Goal: Task Accomplishment & Management: Complete application form

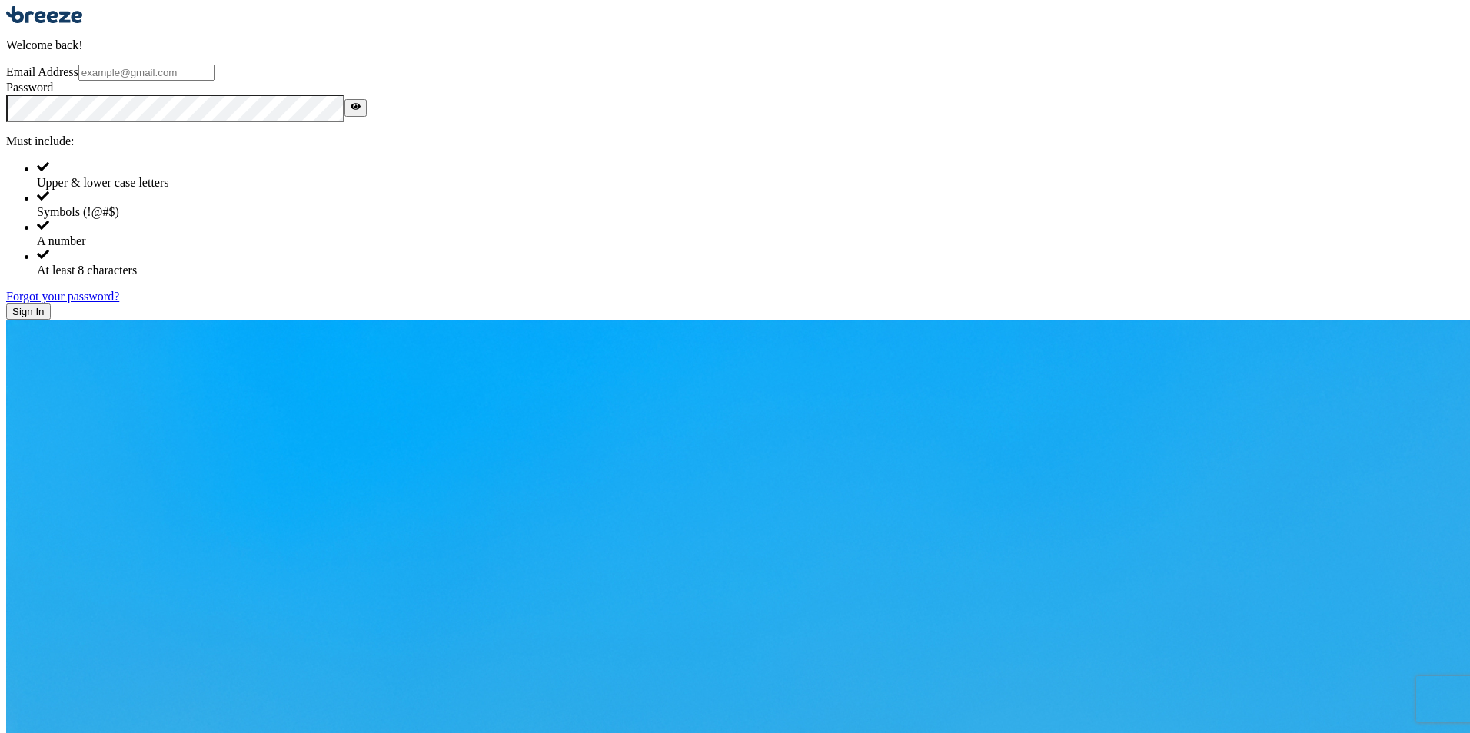
type input "[PERSON_NAME][EMAIL_ADDRESS][PERSON_NAME][DOMAIN_NAME]"
click at [51, 320] on button "Sign In" at bounding box center [28, 312] width 45 height 16
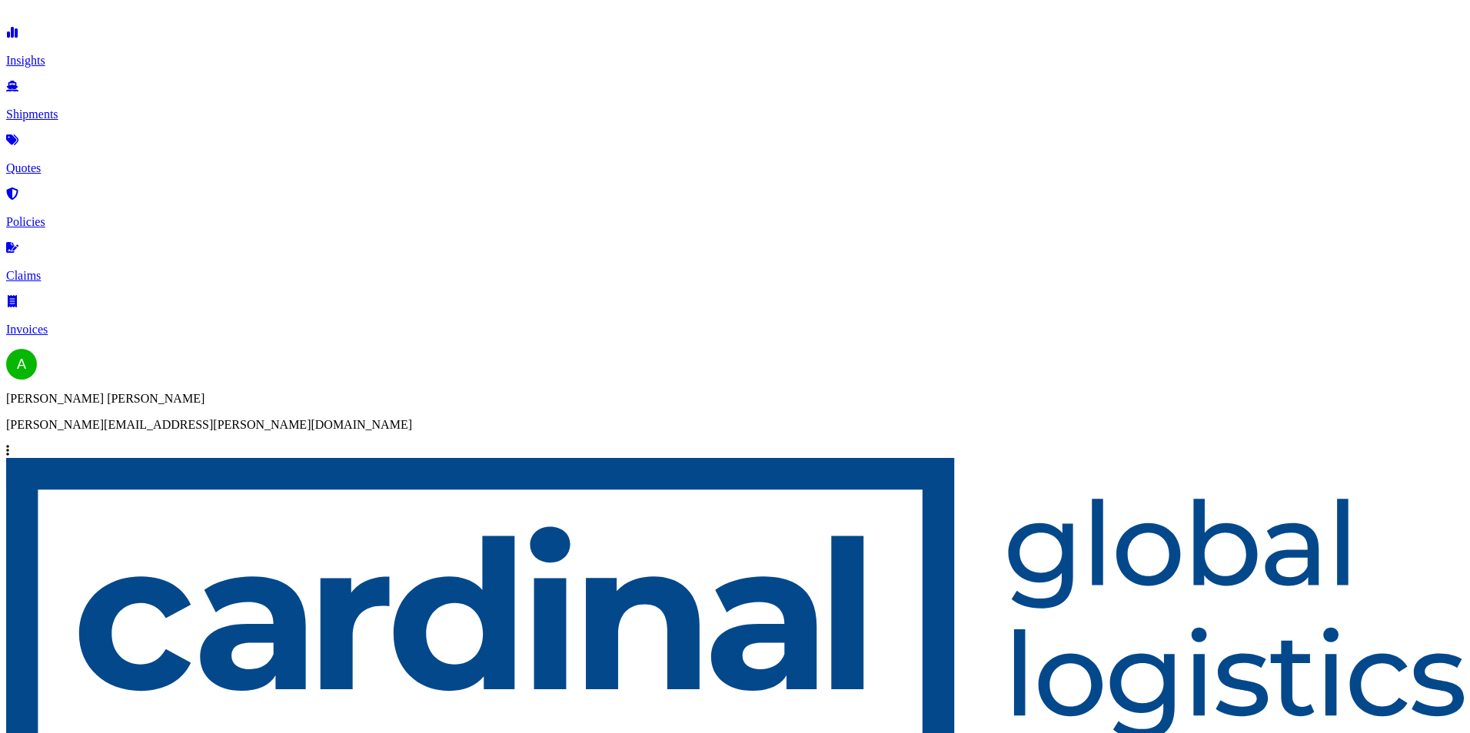
select select "Road"
select select "Sea"
select select "Road"
select select "1"
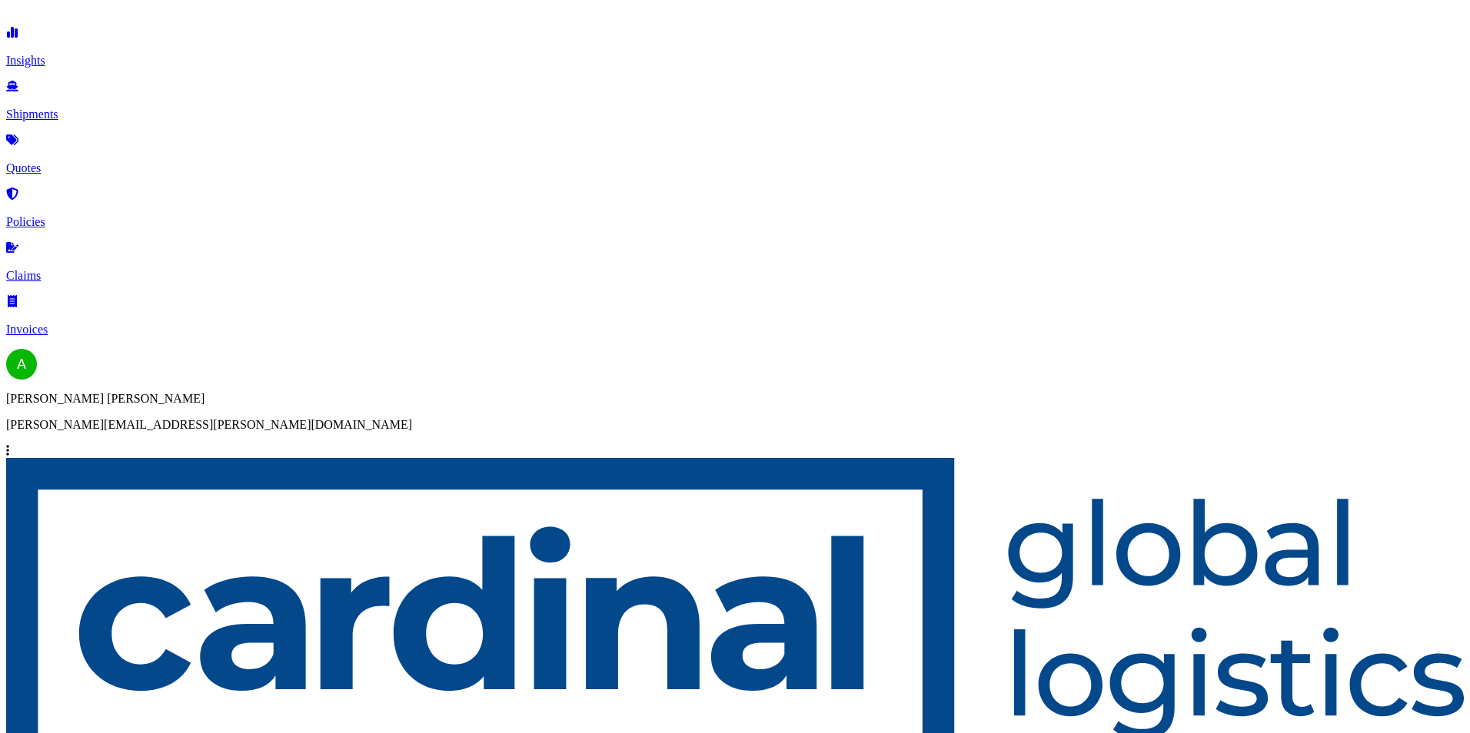
click at [73, 138] on link "Quotes" at bounding box center [735, 155] width 1458 height 40
select select "Road"
select select "Sea"
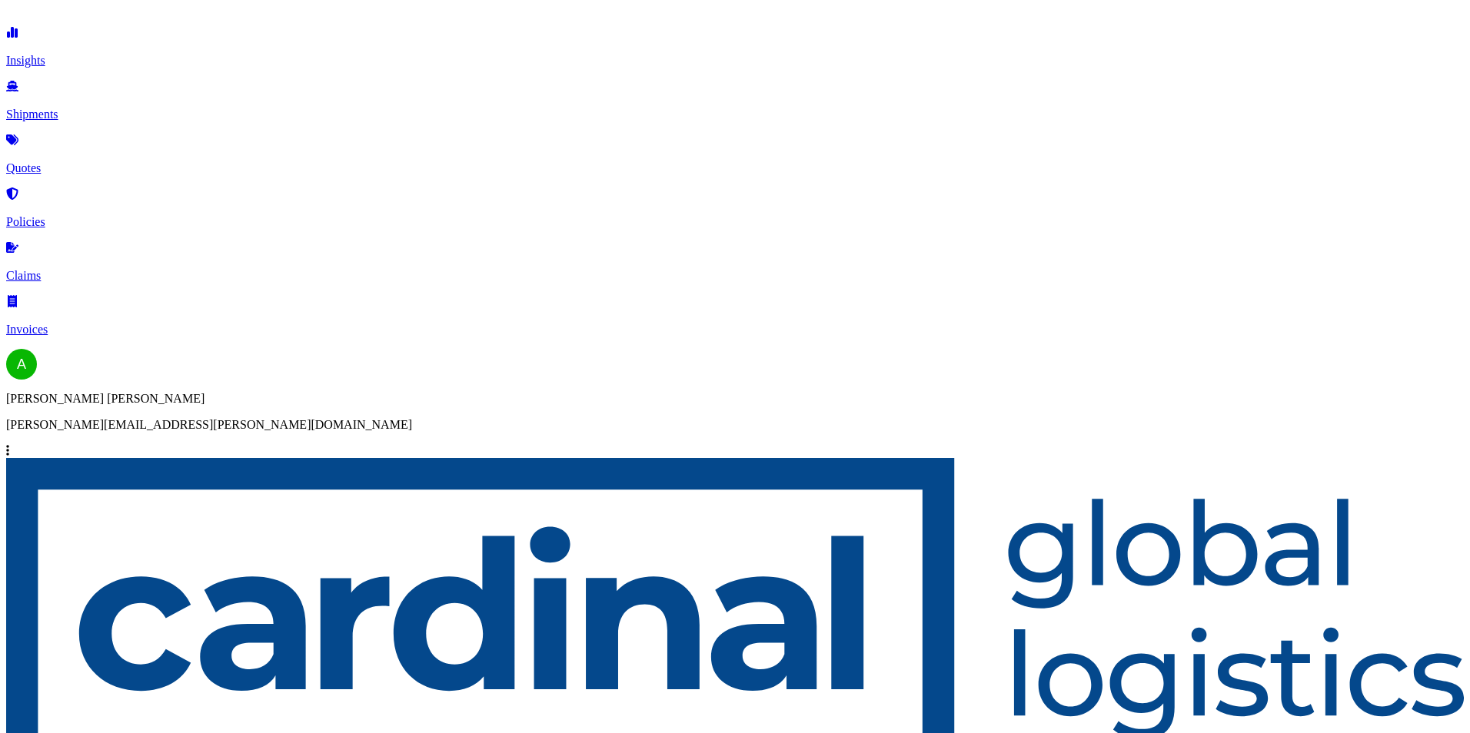
select select "1"
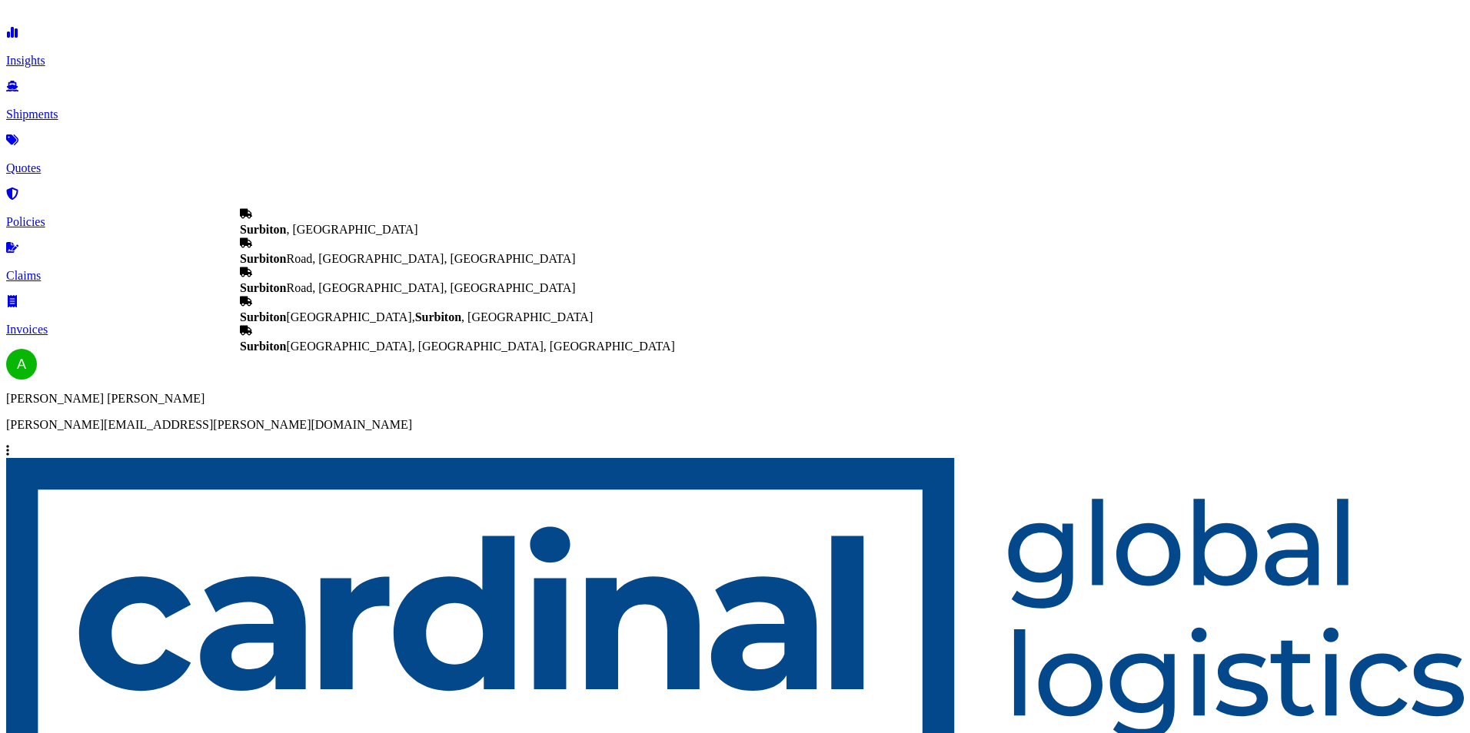
click at [385, 226] on div "Surbiton , [GEOGRAPHIC_DATA]" at bounding box center [457, 222] width 435 height 29
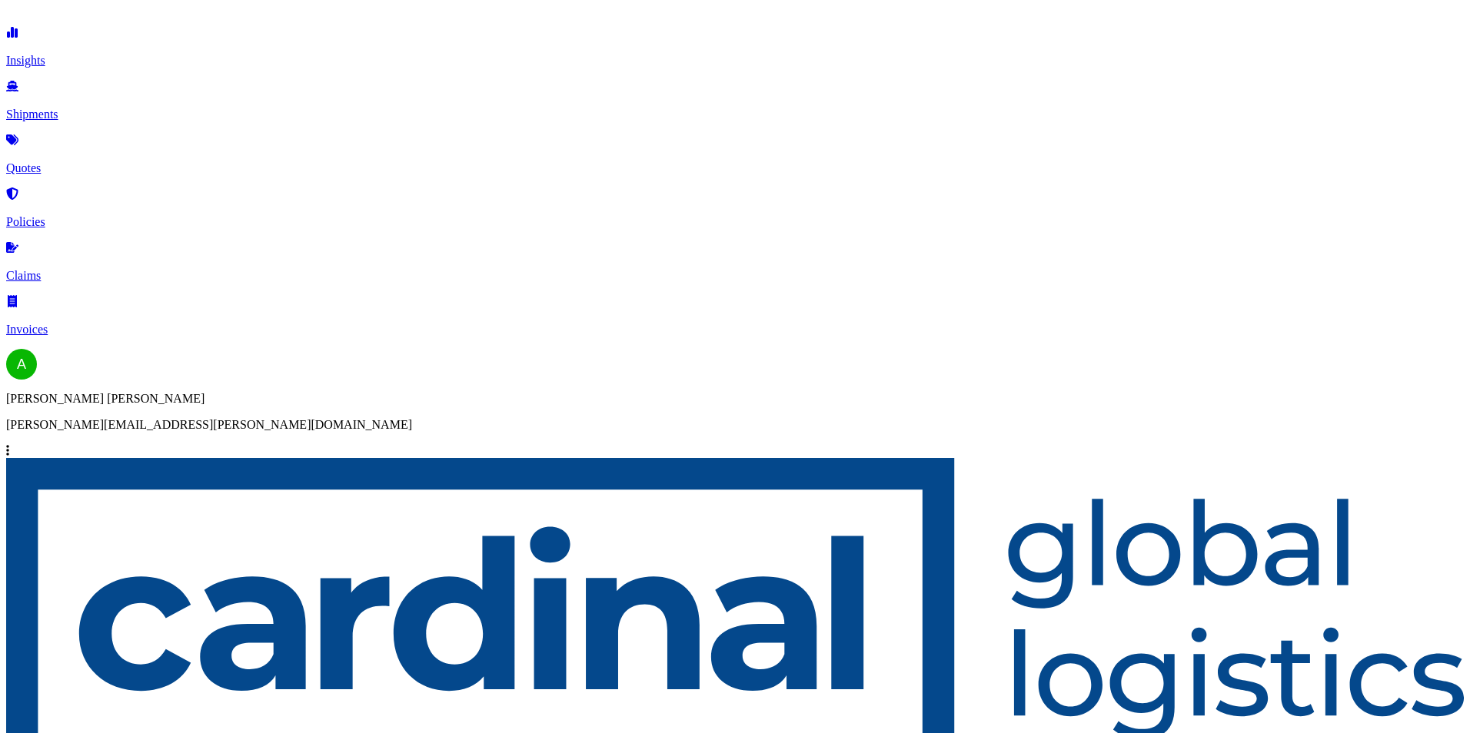
type input "Surbiton, [GEOGRAPHIC_DATA]"
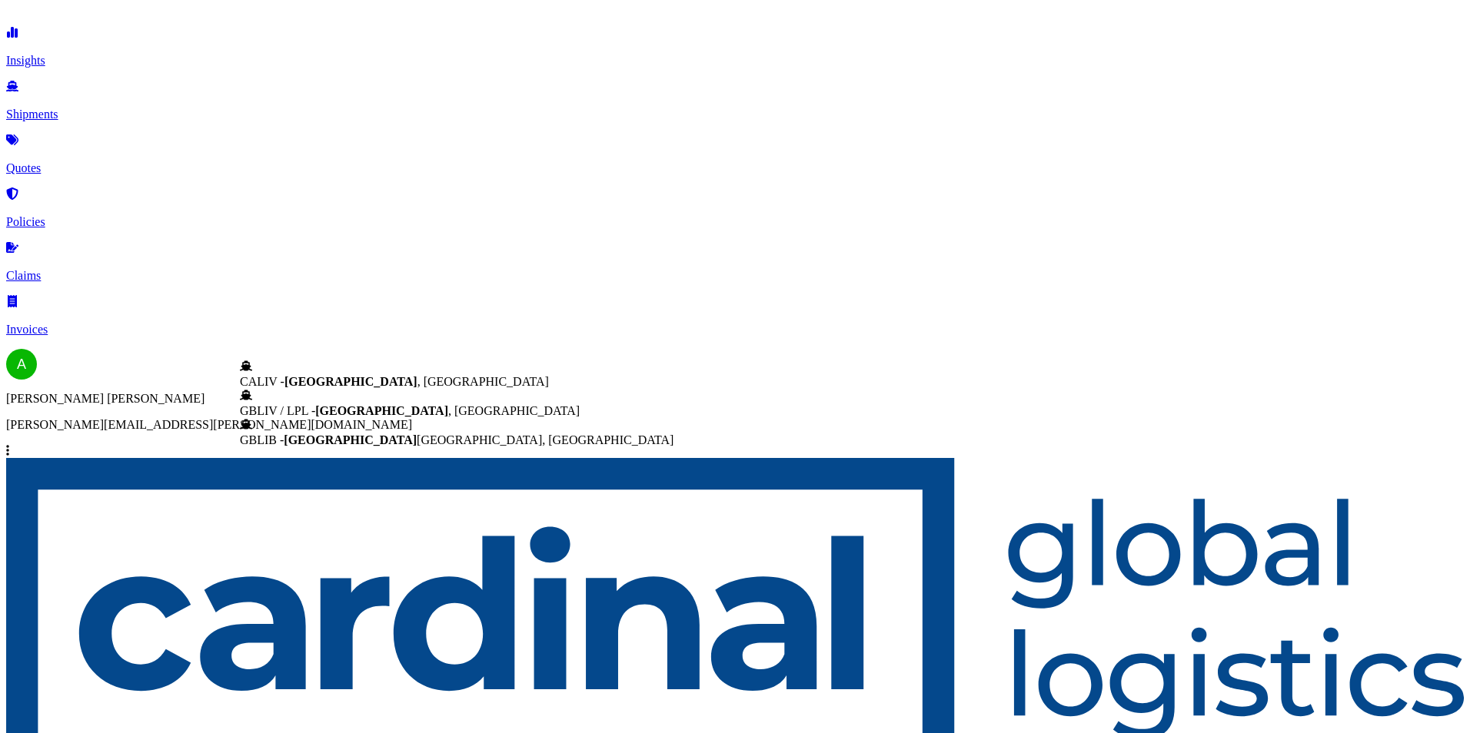
click at [411, 417] on span "GBLIV / LPL - [GEOGRAPHIC_DATA] , [GEOGRAPHIC_DATA]" at bounding box center [410, 410] width 340 height 13
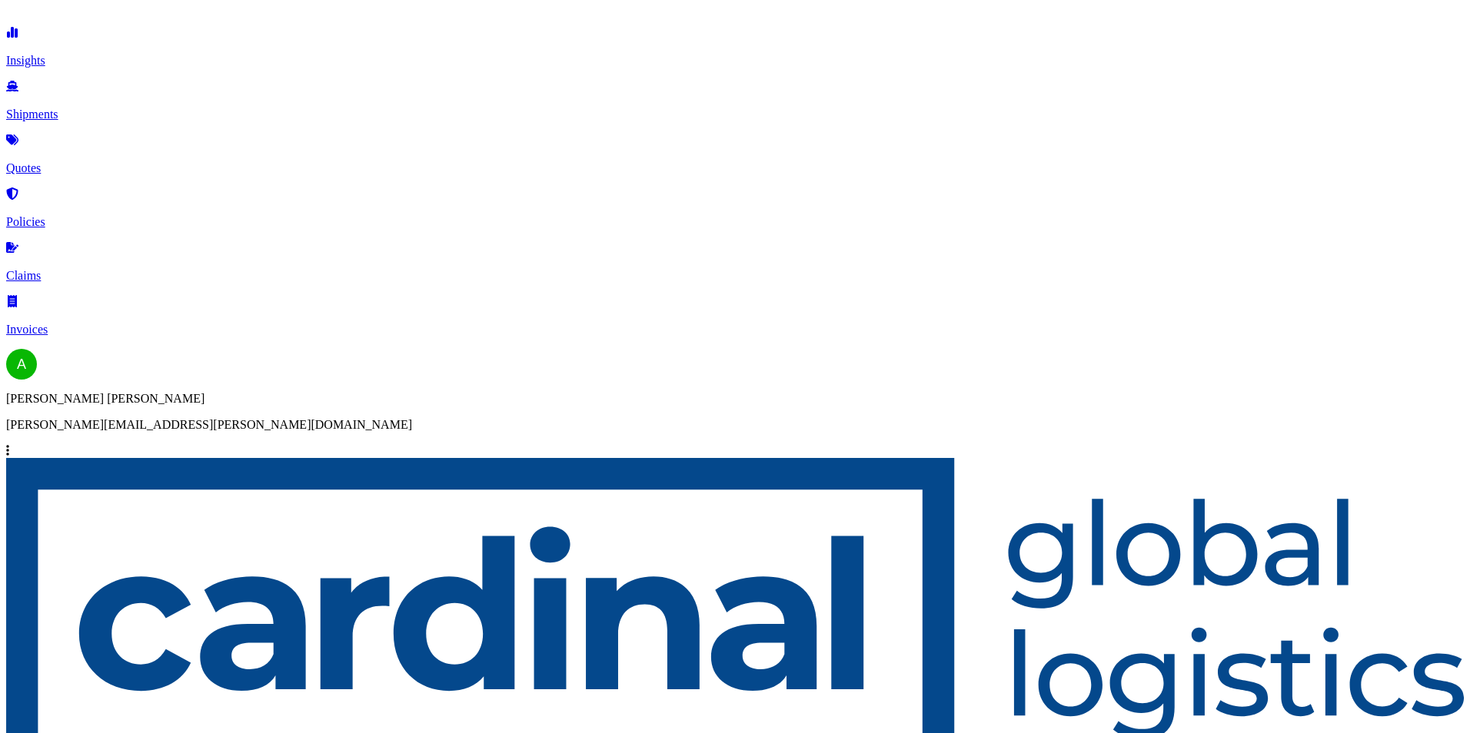
type input "GBLIV / LPL - [GEOGRAPHIC_DATA], [GEOGRAPHIC_DATA]"
type input "USNYC - [US_STATE], [GEOGRAPHIC_DATA]"
click at [393, 547] on b "USNYC - [US_STATE], [GEOGRAPHIC_DATA]" at bounding box center [370, 540] width 260 height 13
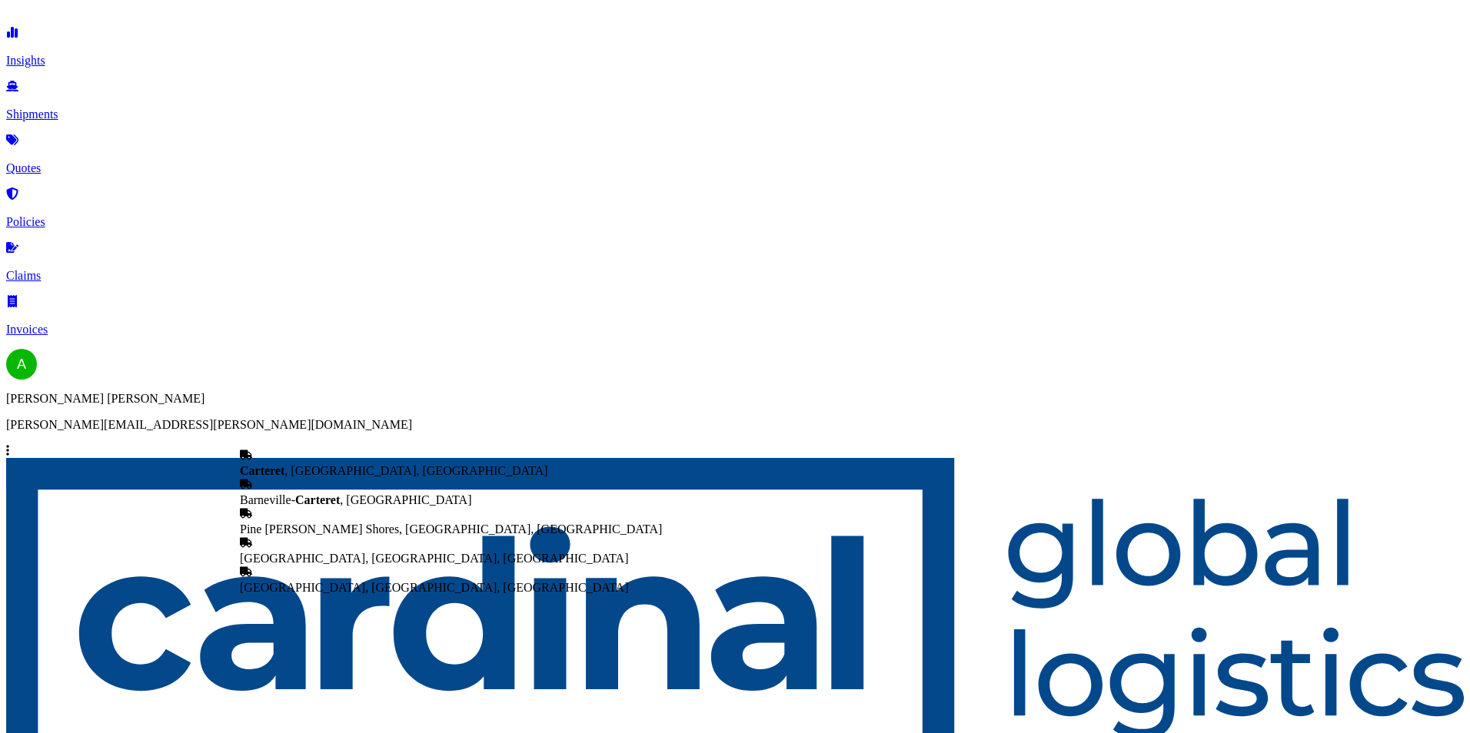
click at [371, 449] on div "[GEOGRAPHIC_DATA] , [GEOGRAPHIC_DATA], [GEOGRAPHIC_DATA]" at bounding box center [451, 463] width 422 height 29
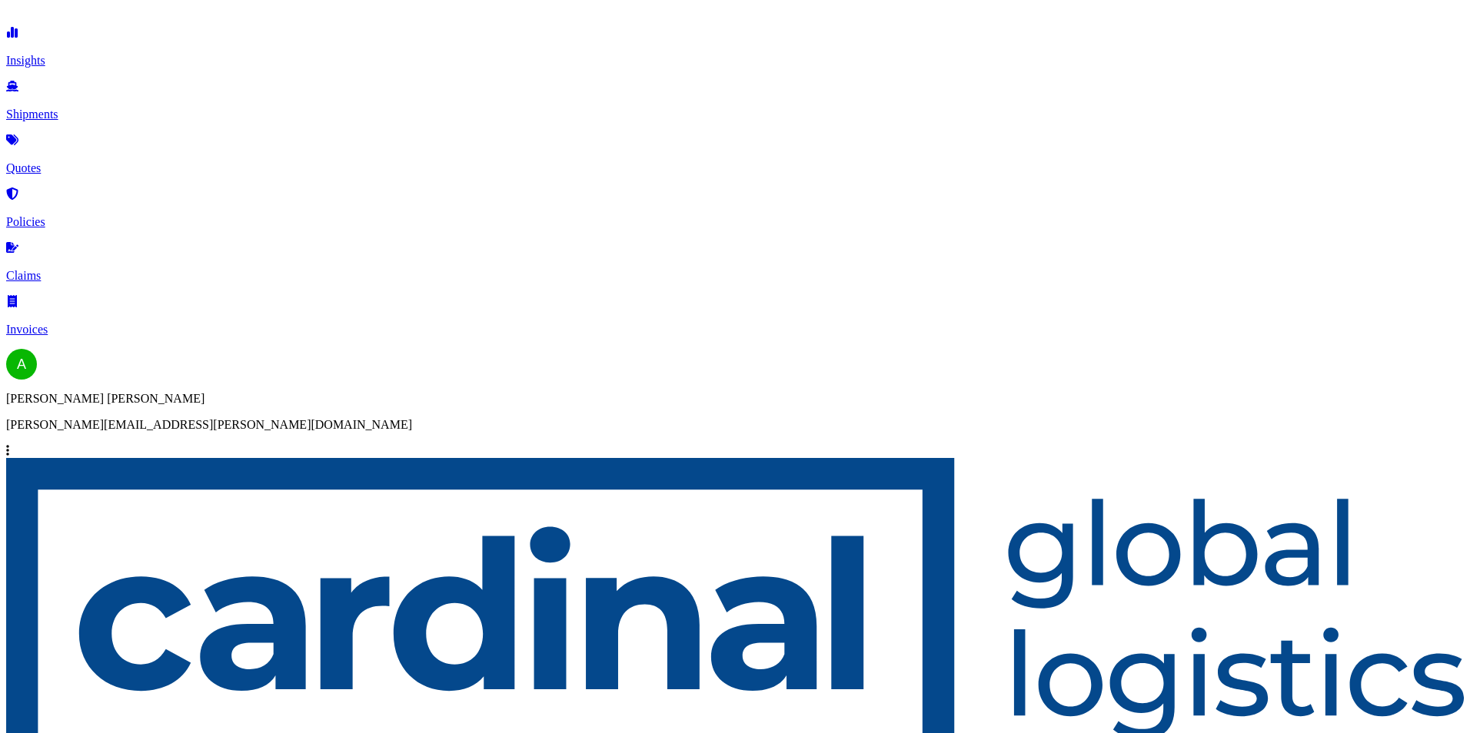
type input "[GEOGRAPHIC_DATA], [GEOGRAPHIC_DATA], [GEOGRAPHIC_DATA]"
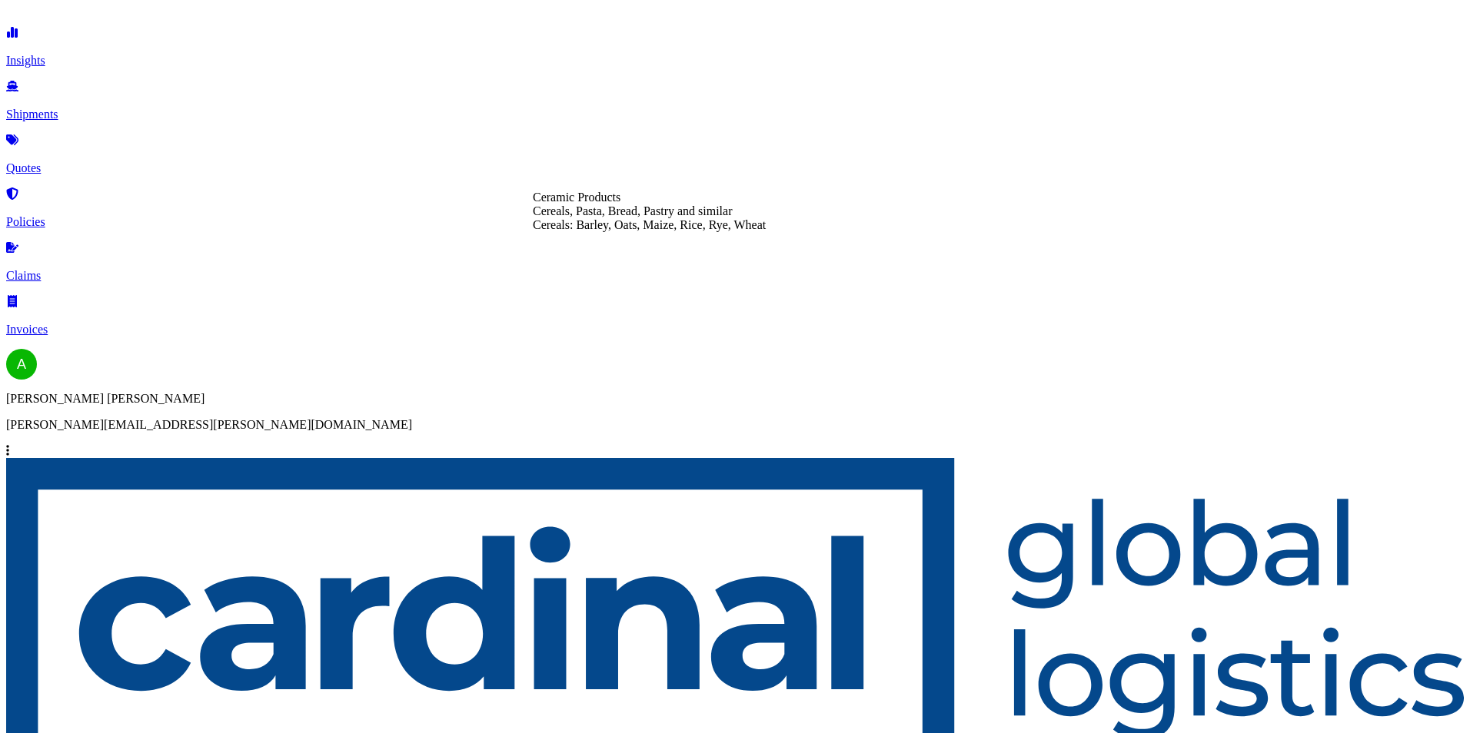
click at [681, 205] on div "Ceramic Products" at bounding box center [649, 198] width 233 height 14
type input "Ceramic Products"
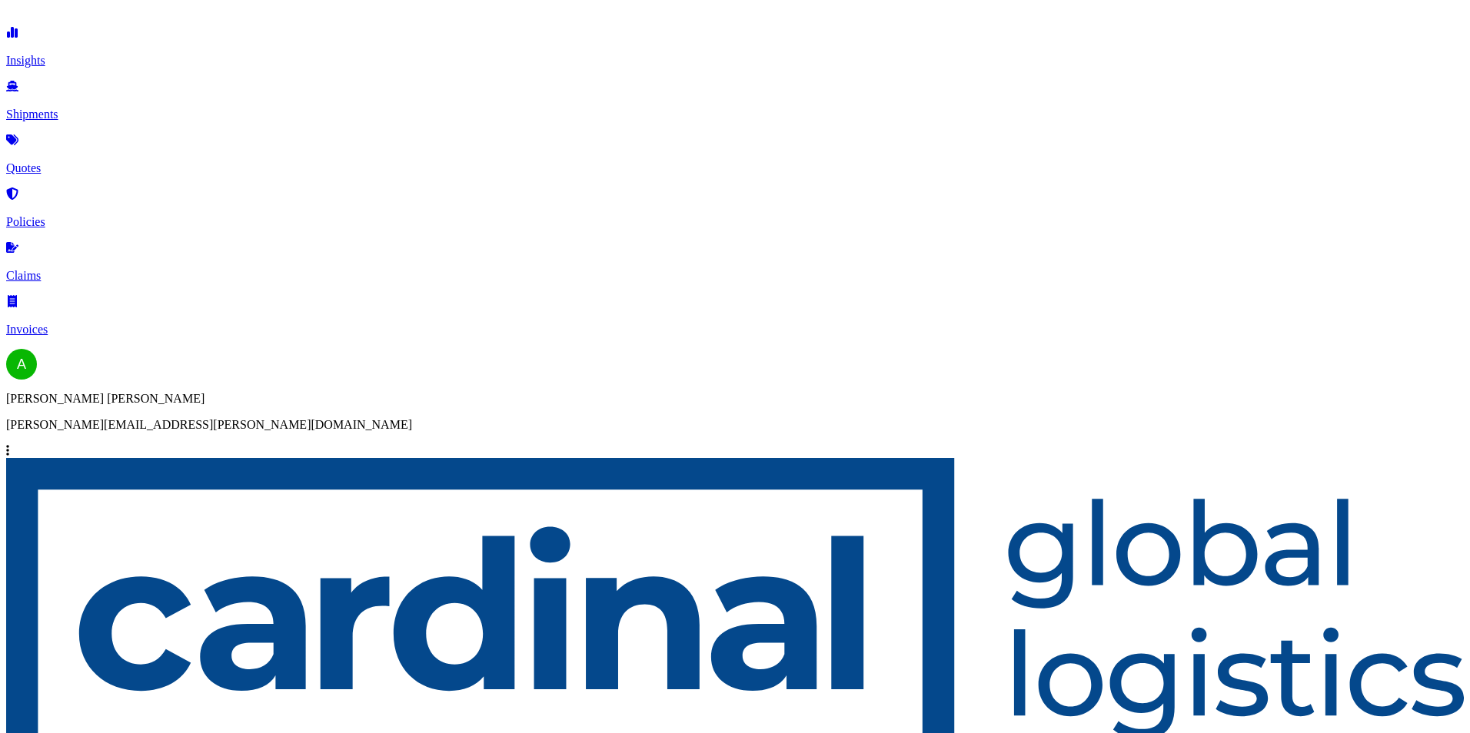
paste textarea "Ceramic & Brass bathroom fittings"
type textarea "Ceramic & Brass bathroom fittings"
type input "5269"
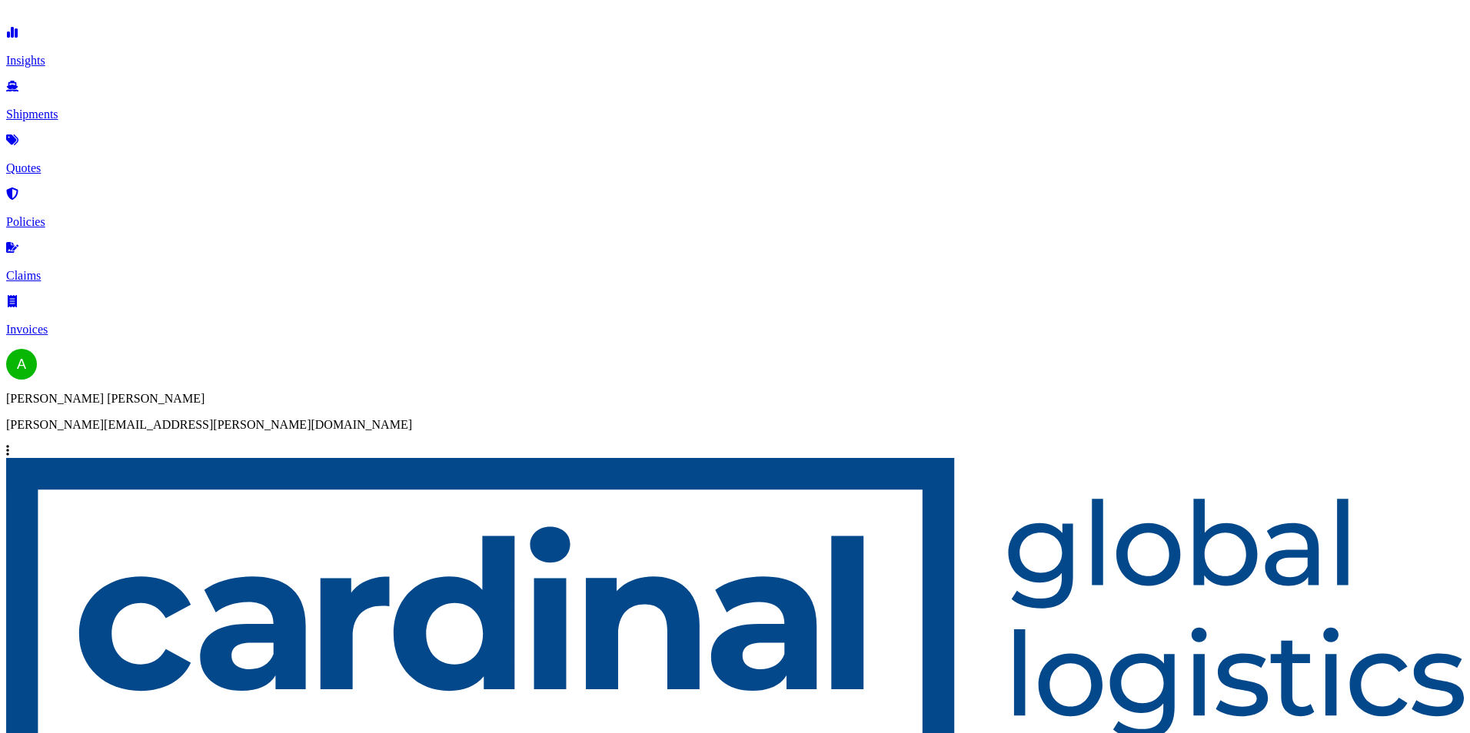
type input "816.89"
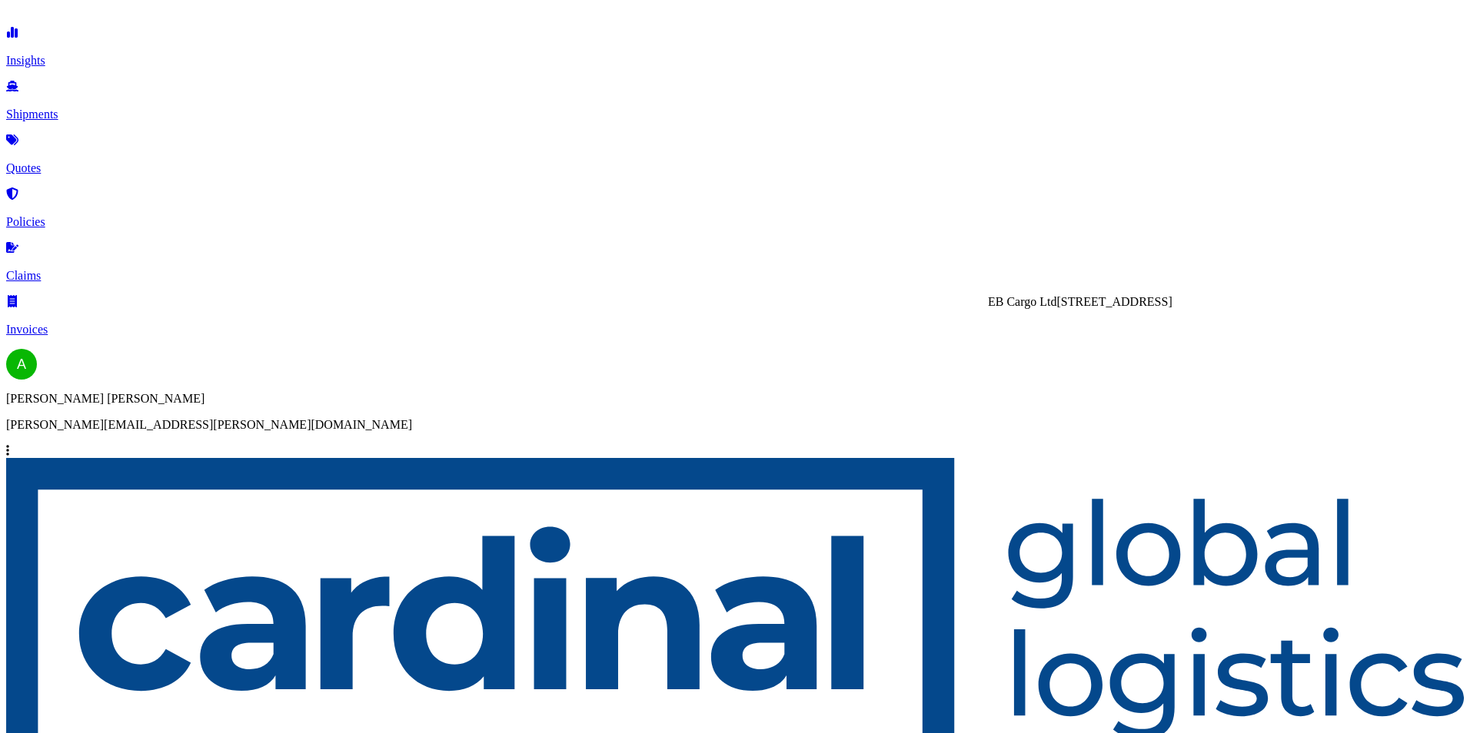
click at [1130, 308] on span "[STREET_ADDRESS]" at bounding box center [1113, 301] width 115 height 13
type input "EB Cargo Ltd"
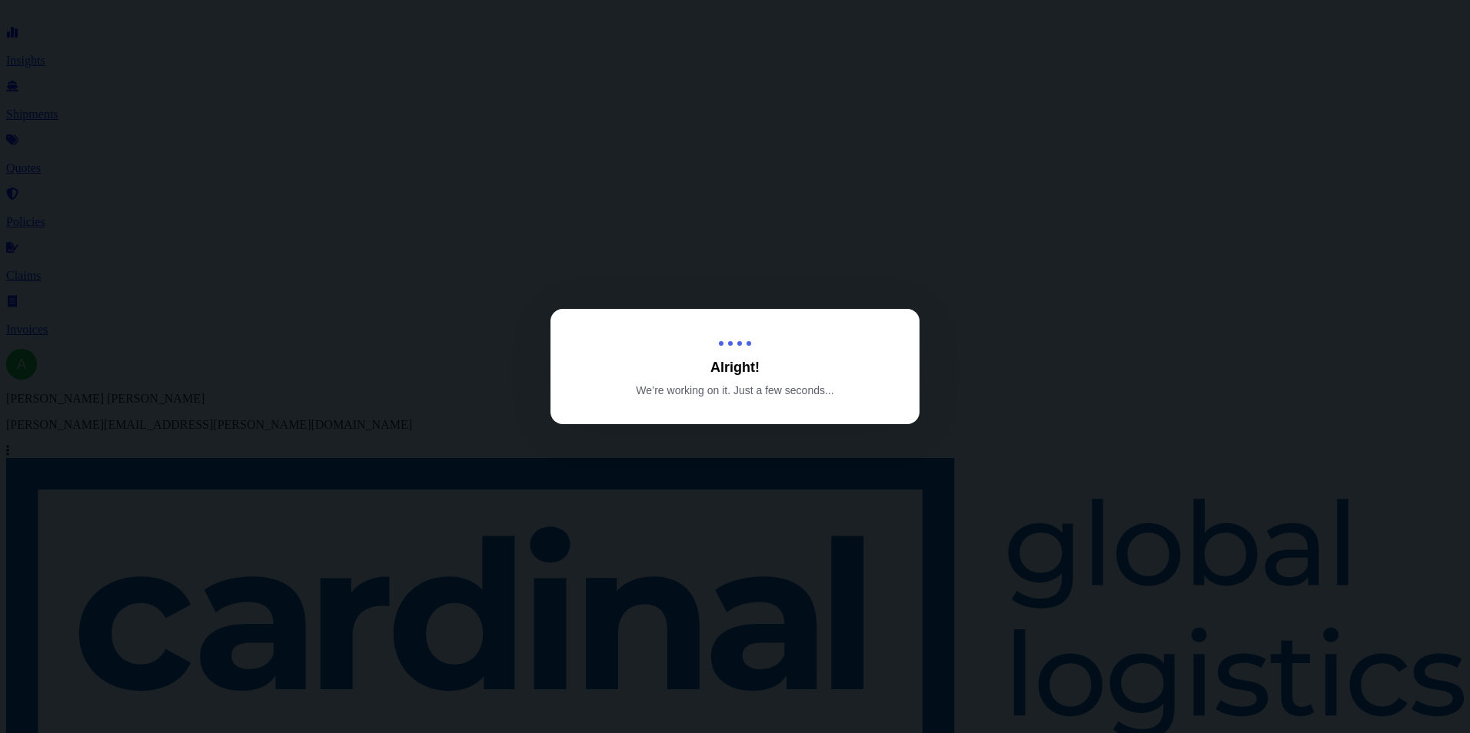
select select "Road"
select select "Sea"
select select "Road"
select select "1"
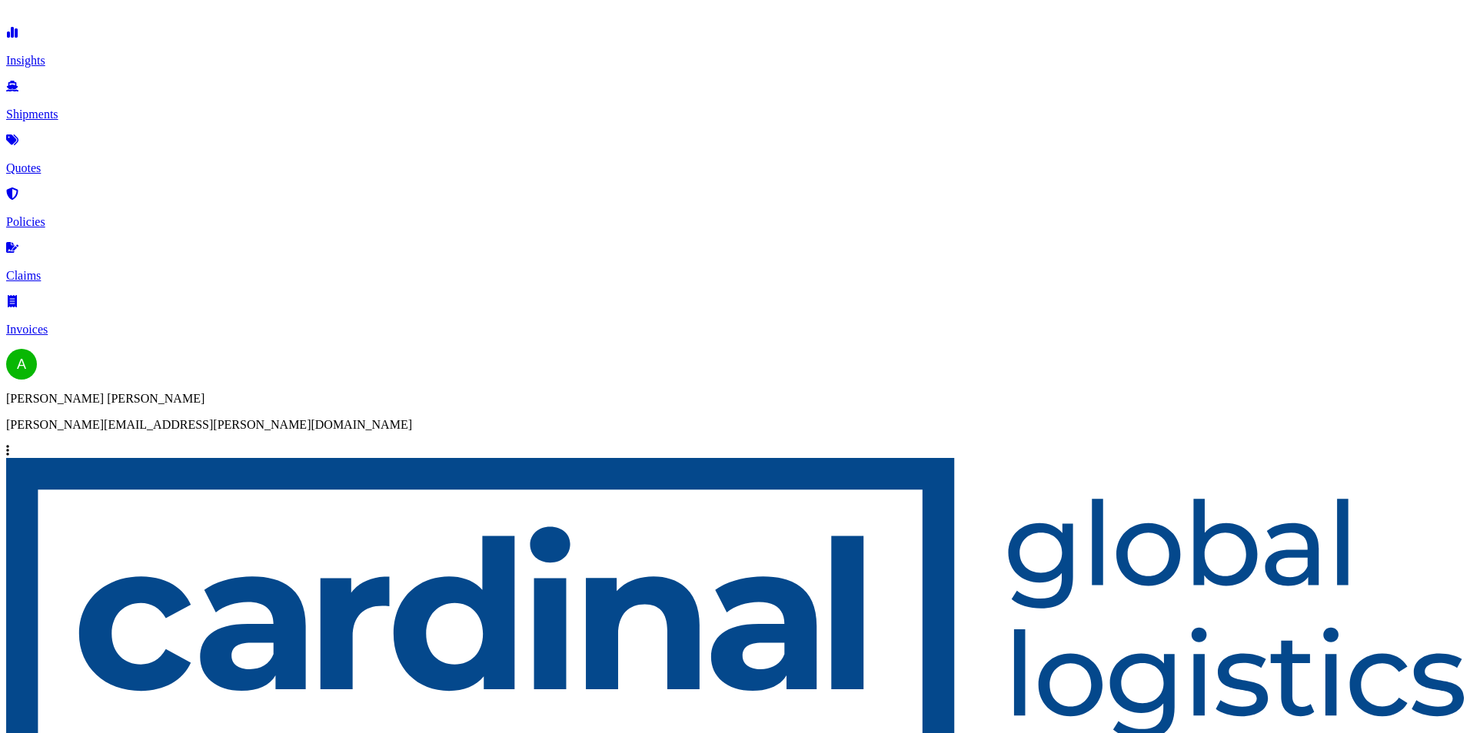
scroll to position [615, 0]
